Goal: Task Accomplishment & Management: Manage account settings

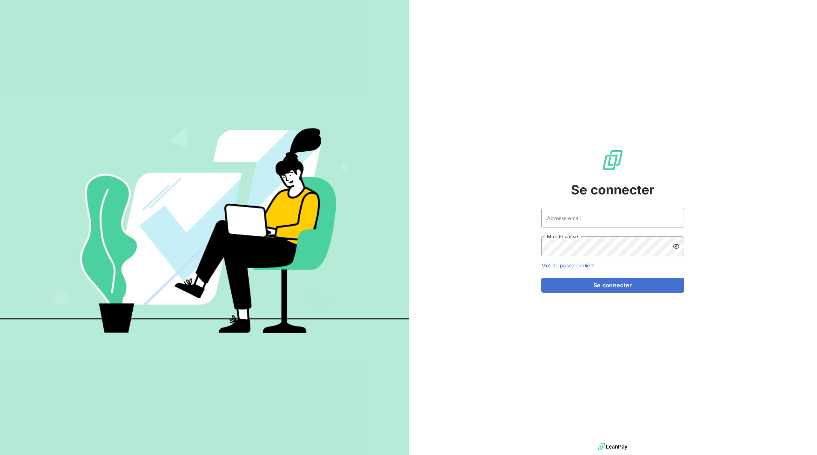
click at [0, 455] on div at bounding box center [0, 455] width 0 height 0
type input "[EMAIL_ADDRESS][DOMAIN_NAME]"
click at [641, 288] on button "Se connecter" at bounding box center [612, 285] width 143 height 15
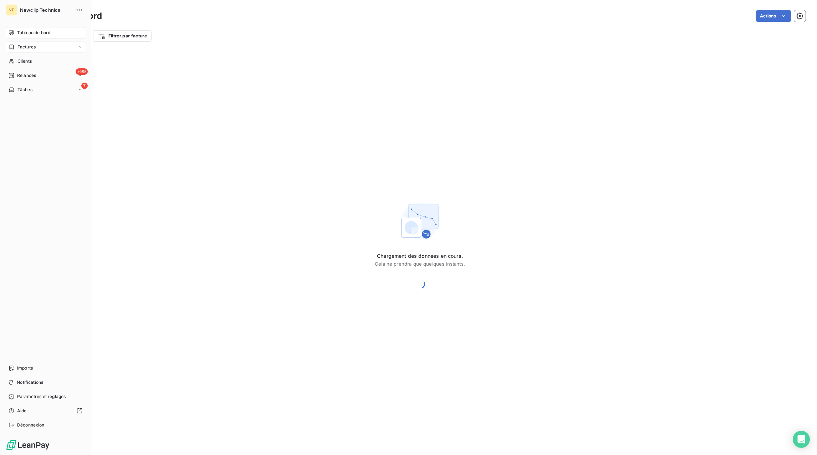
click at [78, 46] on icon at bounding box center [80, 47] width 4 height 4
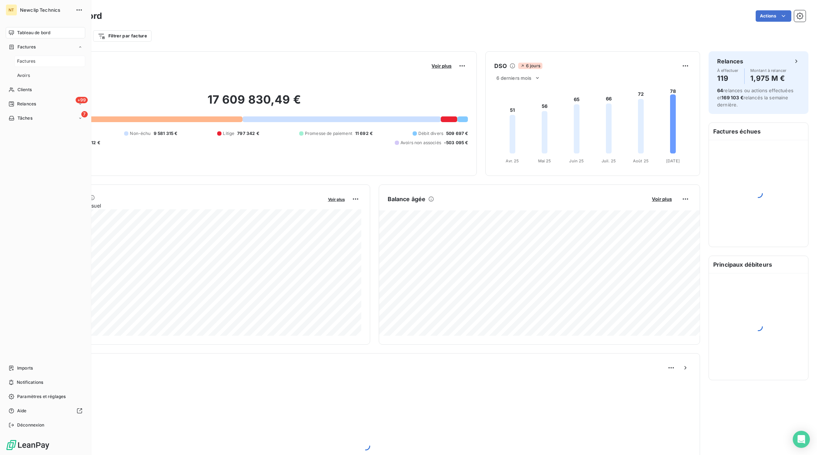
click at [33, 60] on span "Factures" at bounding box center [26, 61] width 18 height 6
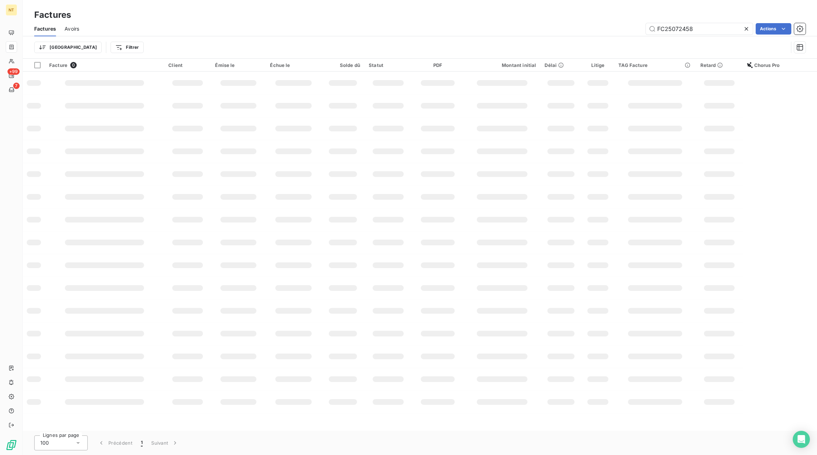
click at [748, 28] on icon at bounding box center [745, 28] width 7 height 7
click at [734, 28] on input "text" at bounding box center [698, 28] width 107 height 11
paste input "FC25090723"
type input "FC25090723"
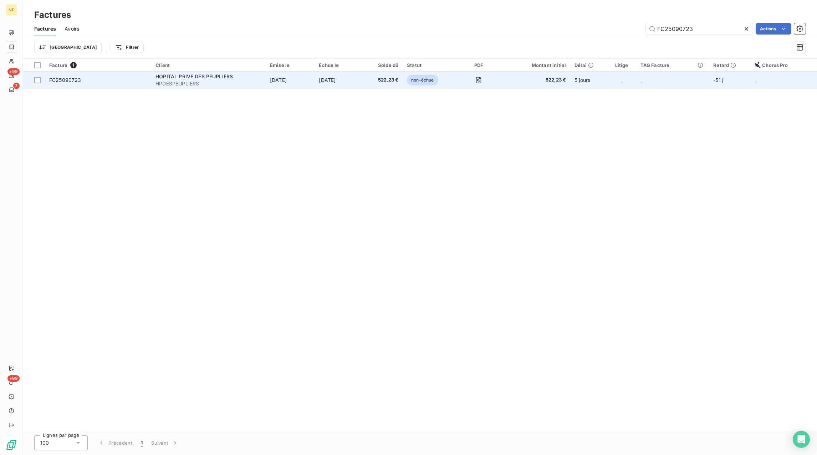
click at [342, 73] on td "[DATE]" at bounding box center [339, 80] width 50 height 17
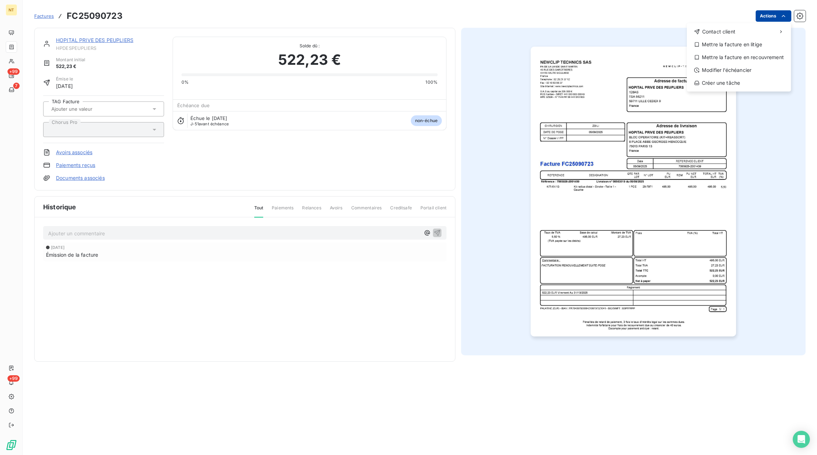
click at [768, 12] on html "NT +99 7 +99 Factures FC25090723 Actions Contact client Mettre la facture en li…" at bounding box center [408, 227] width 817 height 455
click at [740, 47] on div "Mettre la facture en litige" at bounding box center [738, 44] width 98 height 11
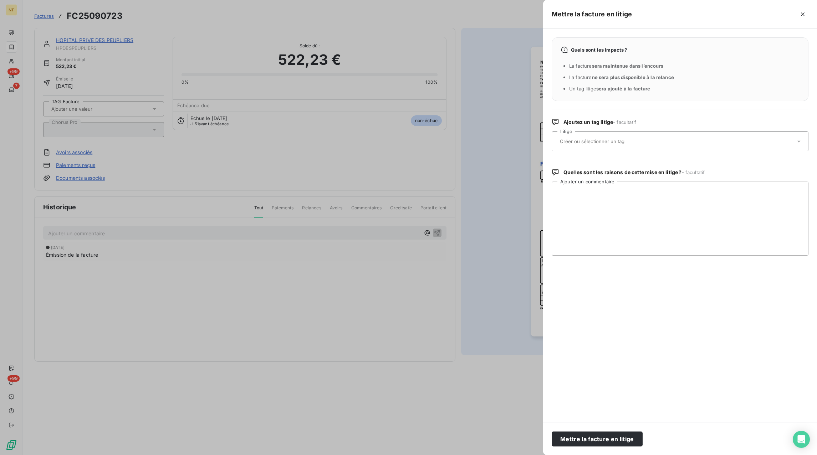
click at [580, 148] on div at bounding box center [675, 141] width 237 height 15
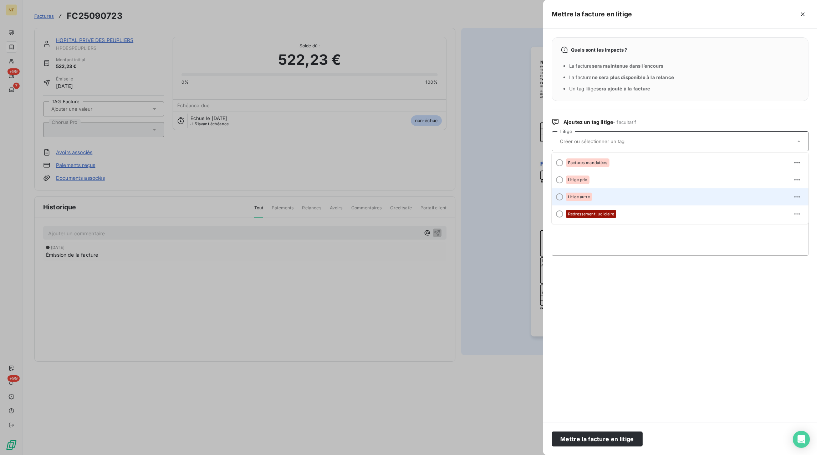
click at [572, 196] on span "Litige autre" at bounding box center [579, 197] width 22 height 4
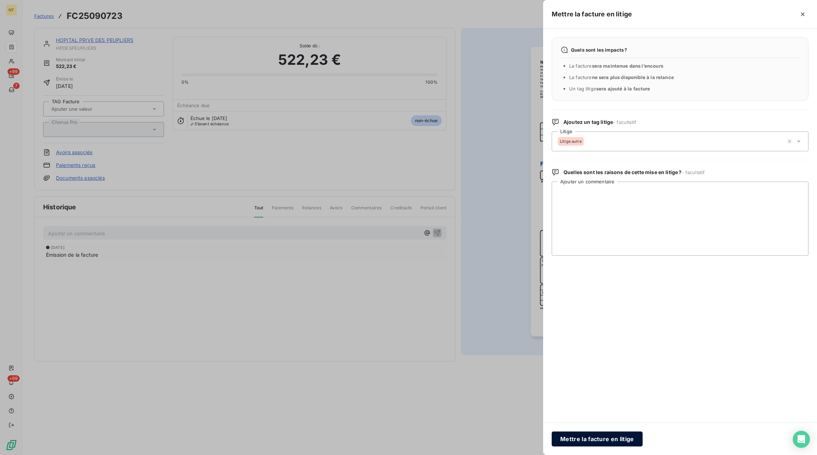
click at [588, 438] on button "Mettre la facture en litige" at bounding box center [596, 439] width 91 height 15
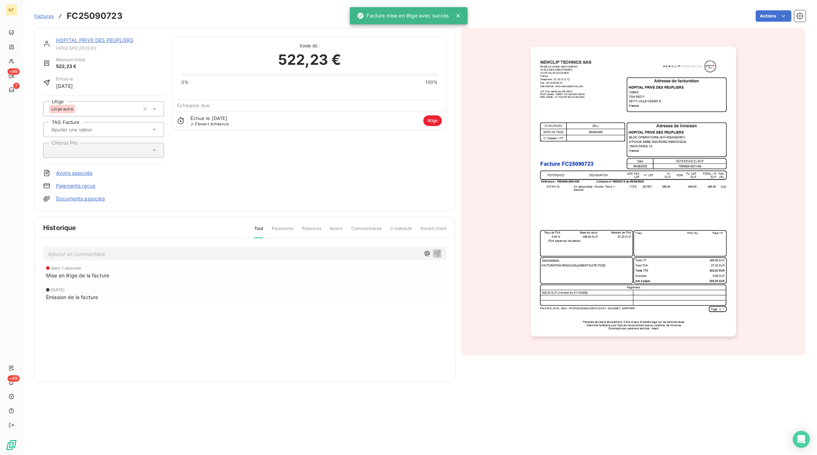
click at [110, 260] on div "Ajouter un commentaire ﻿" at bounding box center [244, 254] width 403 height 14
click at [112, 258] on p "Ajouter un commentaire ﻿" at bounding box center [234, 254] width 372 height 9
click at [97, 255] on p "Avoir total sur" at bounding box center [234, 254] width 372 height 8
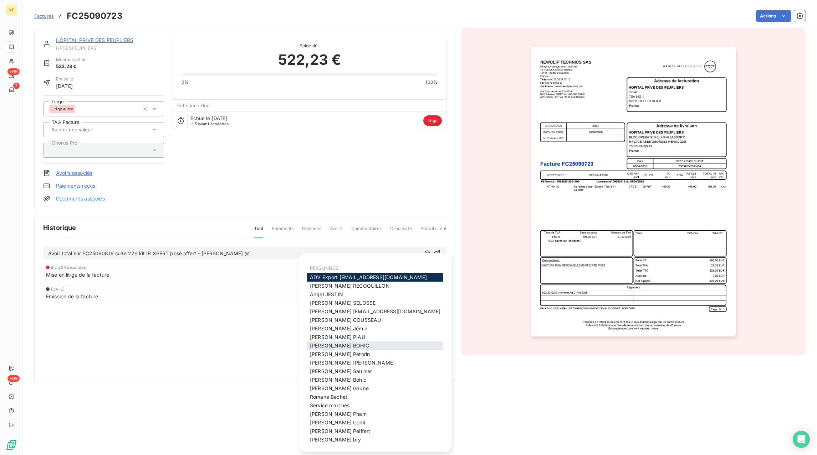
click at [331, 345] on span "[PERSON_NAME]" at bounding box center [339, 346] width 59 height 6
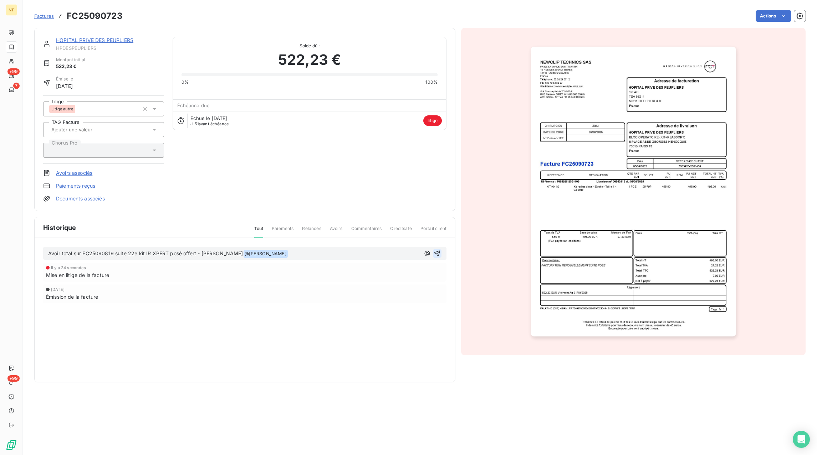
click at [440, 256] on icon "button" at bounding box center [436, 253] width 7 height 7
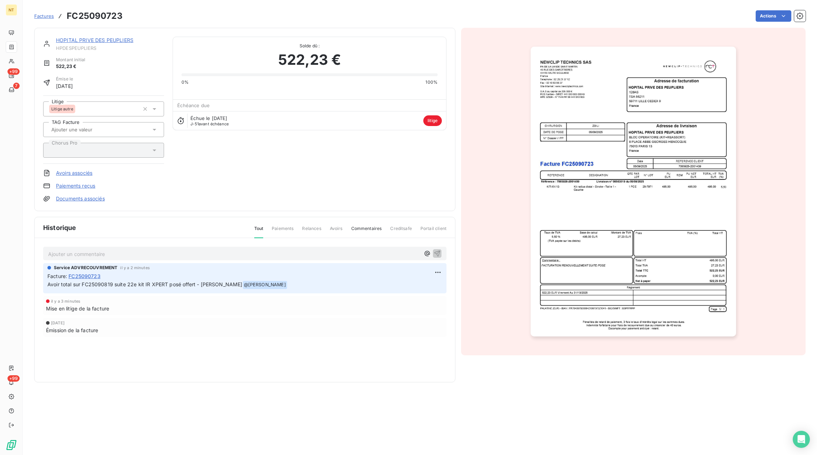
click at [39, 17] on span "Factures" at bounding box center [44, 16] width 20 height 6
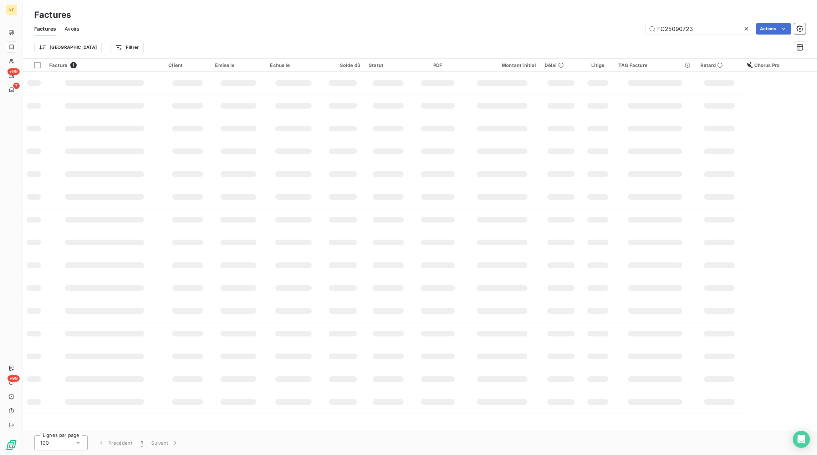
click at [743, 28] on icon at bounding box center [745, 28] width 7 height 7
click at [737, 29] on input "text" at bounding box center [698, 28] width 107 height 11
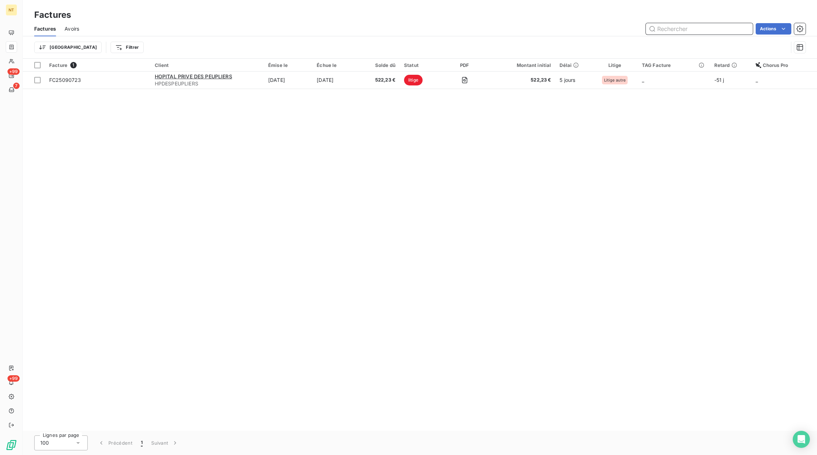
paste input "FC25090893"
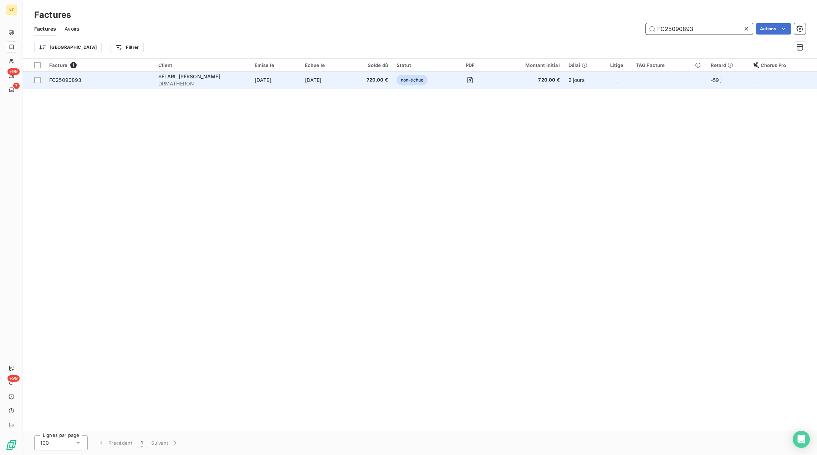
type input "FC25090893"
click at [388, 82] on span "720,00 €" at bounding box center [371, 80] width 32 height 7
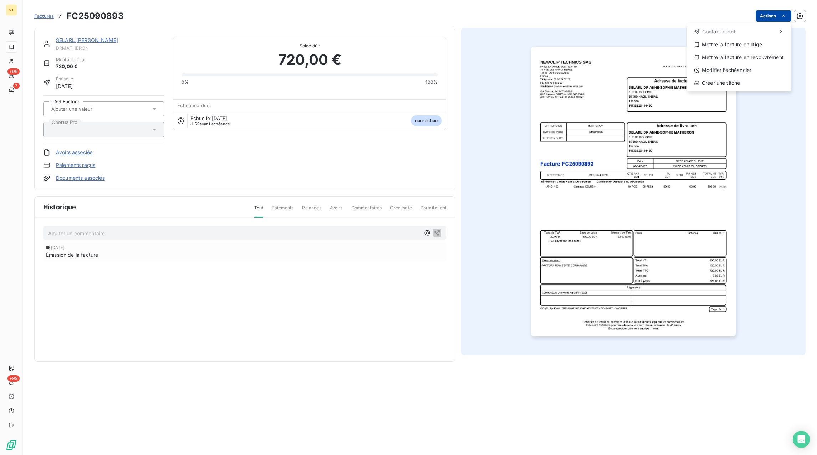
click at [771, 15] on html "NT +99 7 +99 Factures FC25090893 Actions Contact client Mettre la facture en li…" at bounding box center [408, 227] width 817 height 455
click at [753, 46] on div "Mettre la facture en litige" at bounding box center [738, 44] width 98 height 11
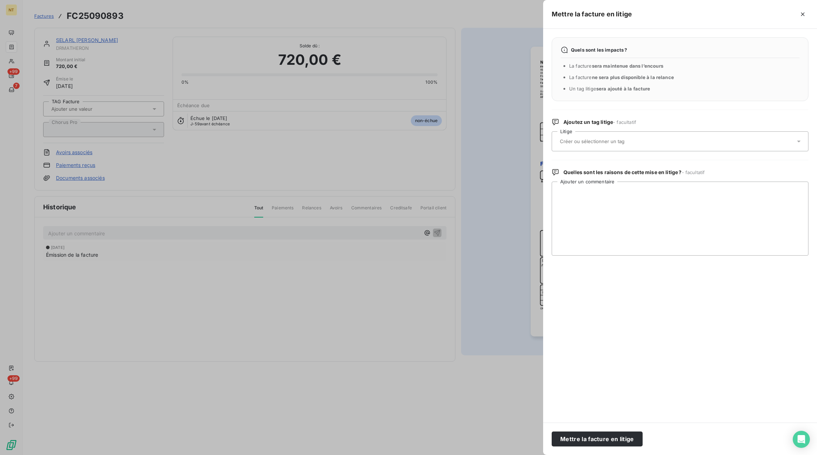
click at [640, 144] on input "text" at bounding box center [611, 141] width 104 height 6
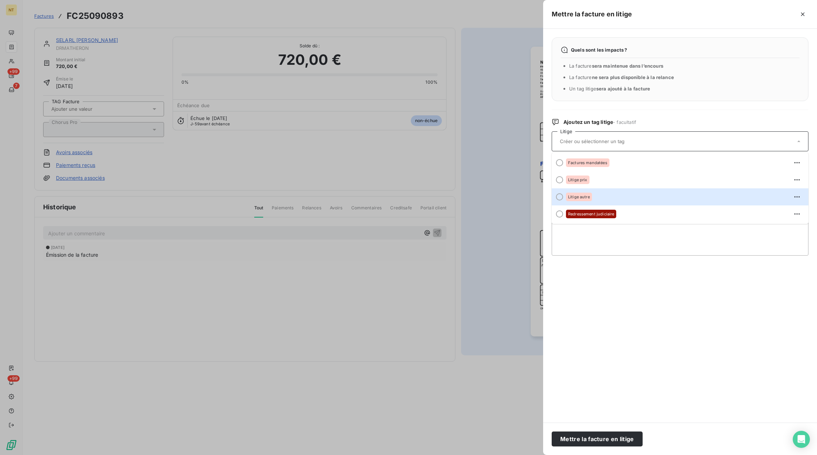
click at [582, 196] on span "Litige autre" at bounding box center [579, 197] width 22 height 4
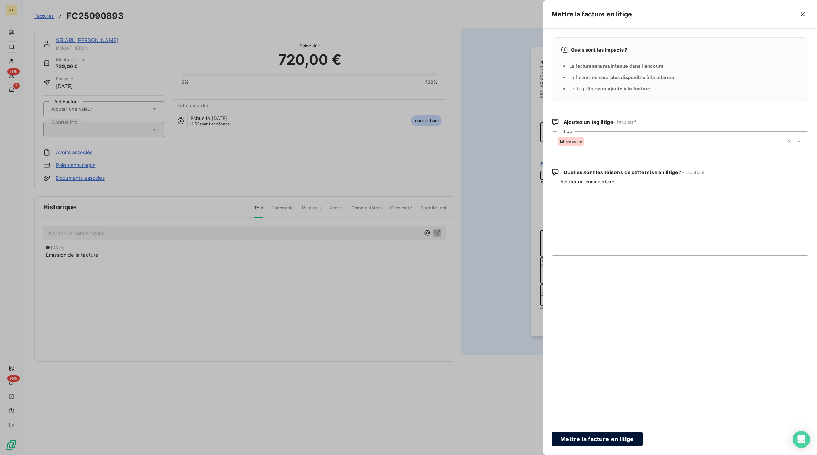
click at [592, 436] on button "Mettre la facture en litige" at bounding box center [596, 439] width 91 height 15
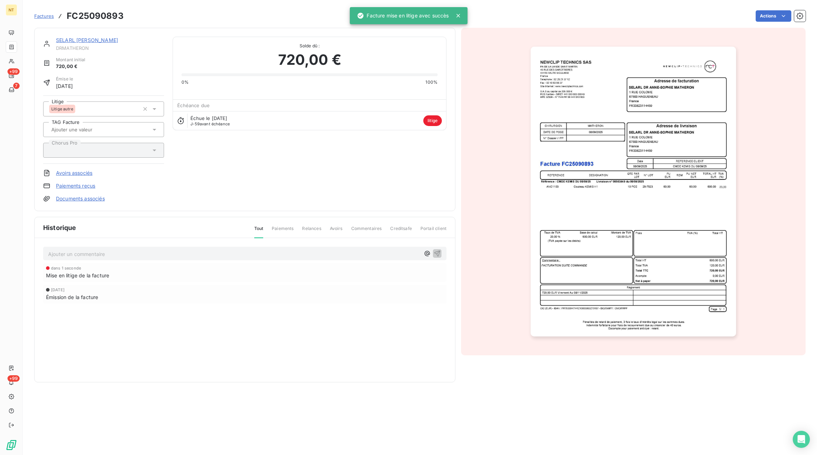
click at [113, 255] on p "Ajouter un commentaire ﻿" at bounding box center [234, 254] width 372 height 9
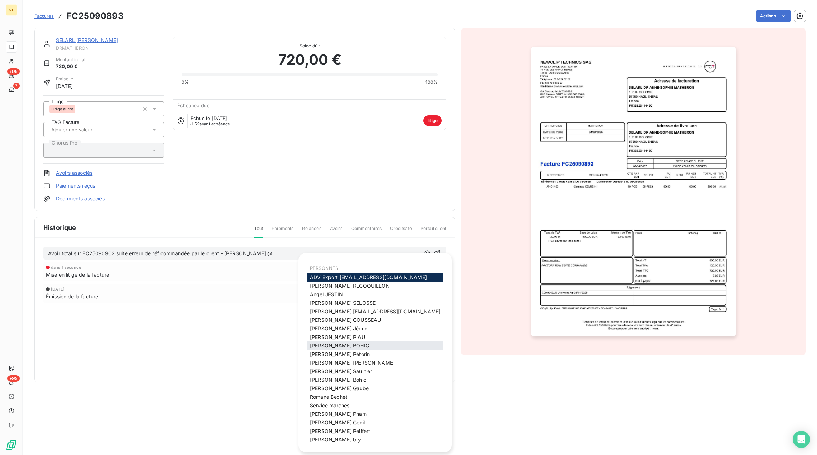
click at [319, 346] on span "[PERSON_NAME]" at bounding box center [339, 346] width 59 height 6
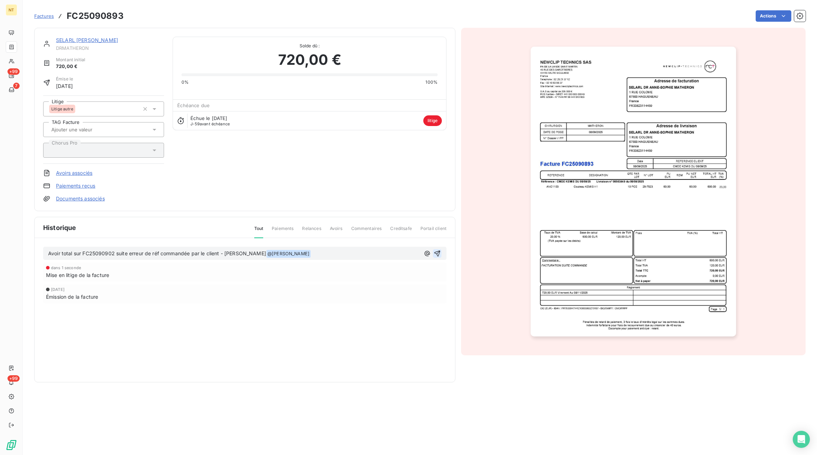
click at [441, 253] on button "button" at bounding box center [437, 253] width 9 height 9
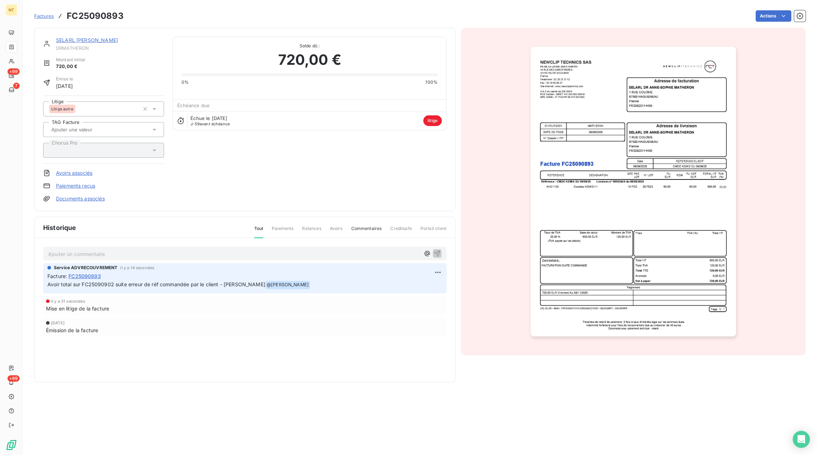
click at [50, 15] on span "Factures" at bounding box center [44, 16] width 20 height 6
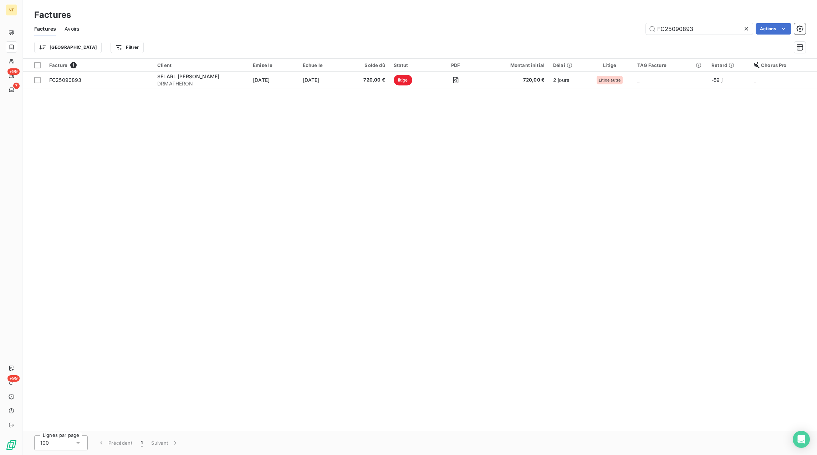
click at [745, 29] on icon at bounding box center [745, 28] width 7 height 7
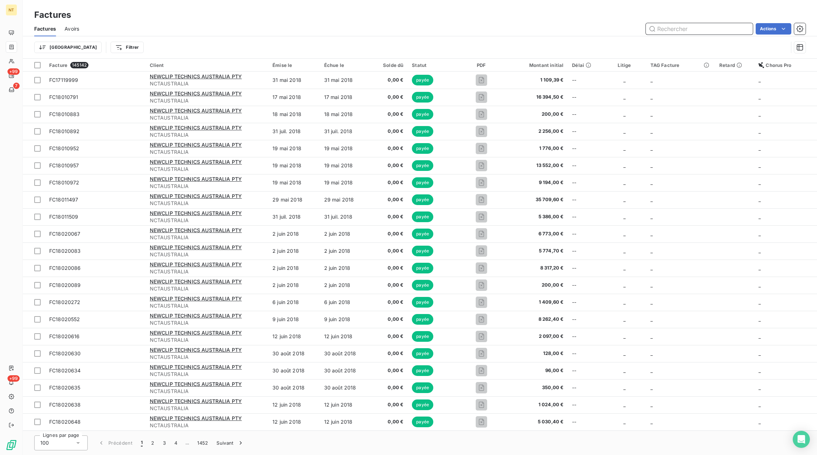
click at [719, 30] on input "text" at bounding box center [698, 28] width 107 height 11
paste input "FC25072555"
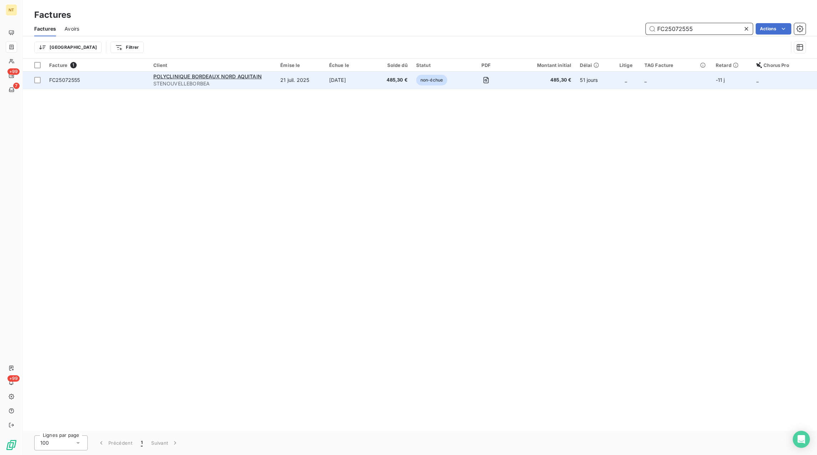
type input "FC25072555"
click at [392, 75] on td "485,30 €" at bounding box center [392, 80] width 38 height 17
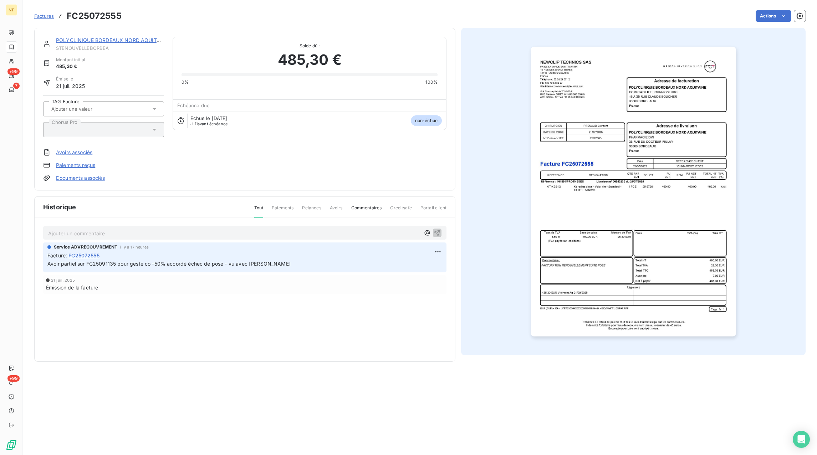
click at [195, 228] on div "Ajouter un commentaire ﻿" at bounding box center [244, 233] width 403 height 14
click at [45, 18] on span "Factures" at bounding box center [44, 16] width 20 height 6
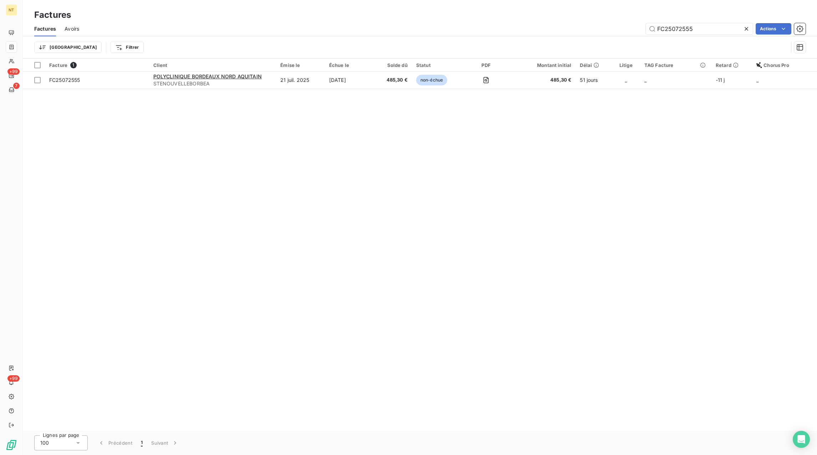
click at [747, 28] on icon at bounding box center [746, 29] width 4 height 4
click at [720, 30] on input "text" at bounding box center [698, 28] width 107 height 11
paste input "FC25072458"
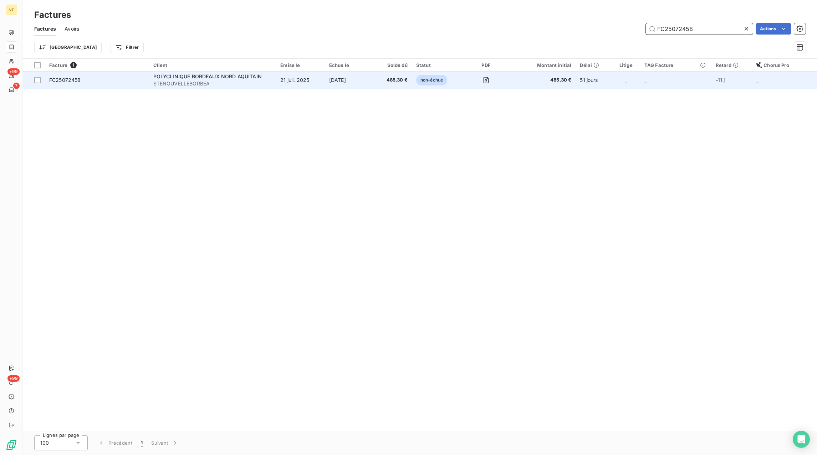
type input "FC25072458"
click at [323, 79] on td "21 juil. 2025" at bounding box center [300, 80] width 49 height 17
